Goal: Information Seeking & Learning: Learn about a topic

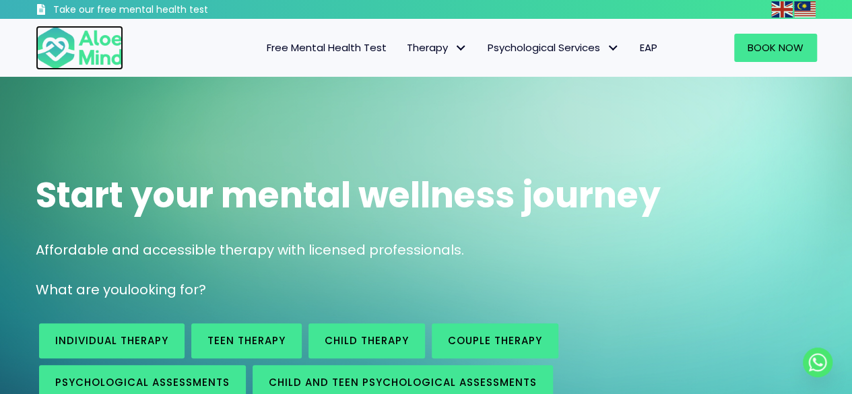
click at [104, 33] on img at bounding box center [80, 48] width 88 height 44
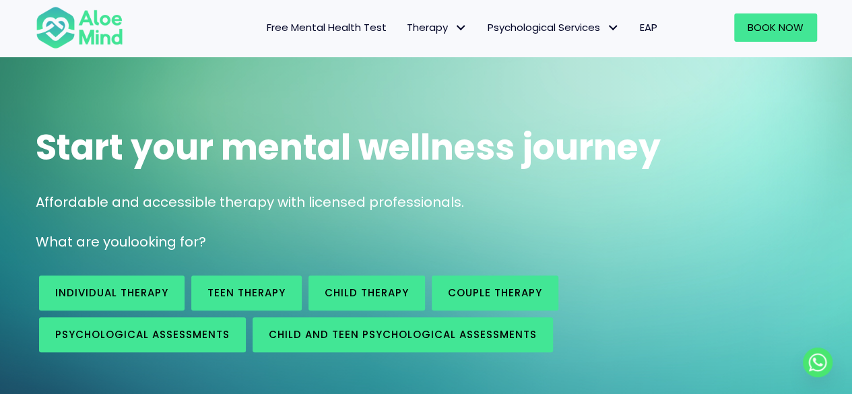
scroll to position [67, 0]
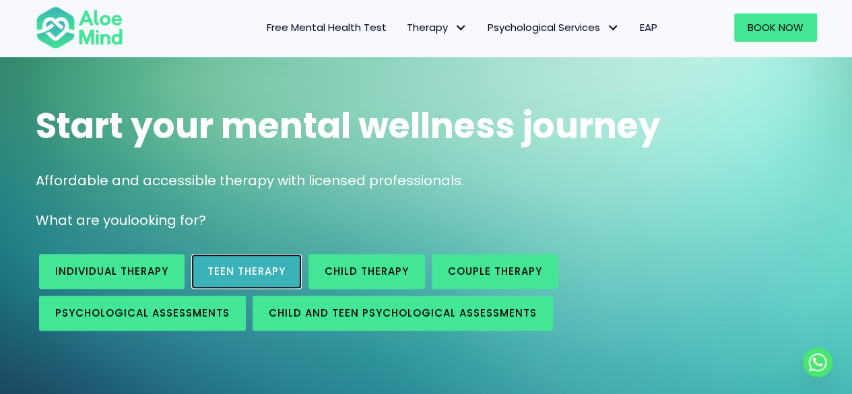
click at [246, 267] on span "Teen Therapy" at bounding box center [246, 271] width 78 height 14
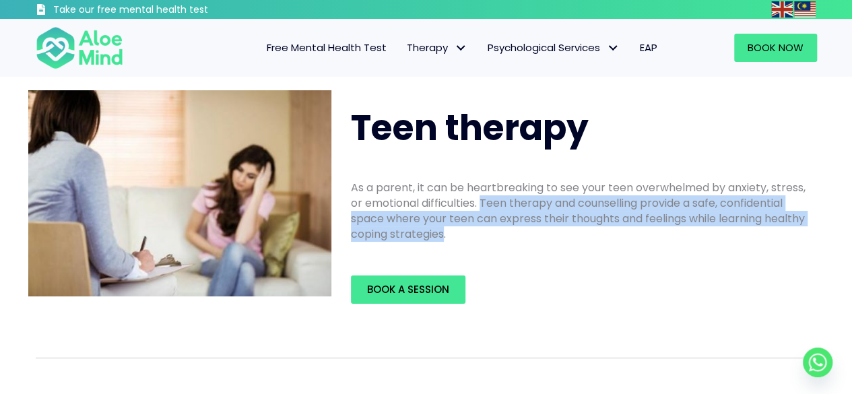
drag, startPoint x: 482, startPoint y: 211, endPoint x: 487, endPoint y: 230, distance: 20.2
click at [487, 230] on p "As a parent, it can be heartbreaking to see your teen overwhelmed by anxiety, s…" at bounding box center [580, 211] width 458 height 63
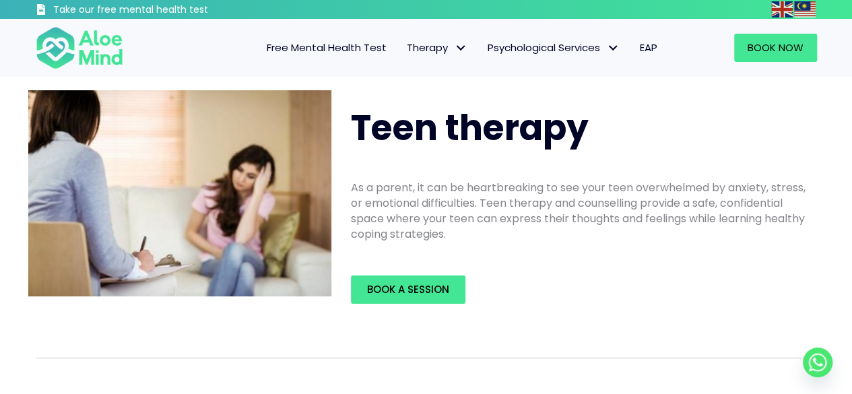
click at [487, 230] on p "As a parent, it can be heartbreaking to see your teen overwhelmed by anxiety, s…" at bounding box center [580, 211] width 458 height 63
